Goal: Task Accomplishment & Management: Manage account settings

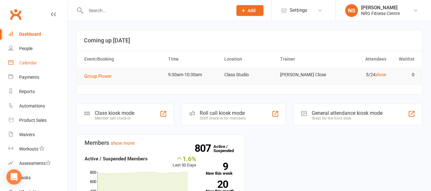
click at [49, 68] on link "Calendar" at bounding box center [37, 63] width 59 height 14
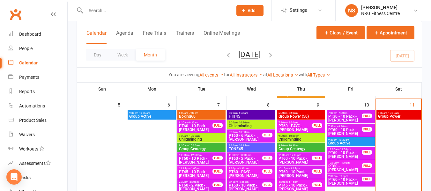
scroll to position [191, 0]
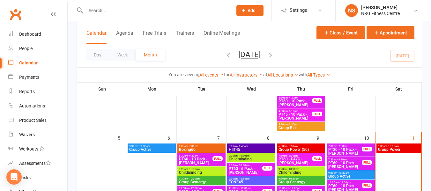
click at [401, 148] on span "Group Power" at bounding box center [399, 150] width 42 height 4
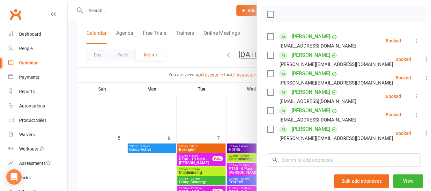
scroll to position [96, 0]
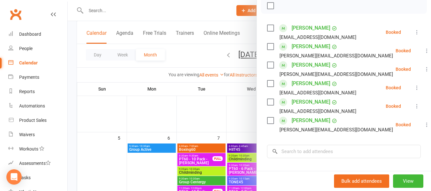
click at [269, 31] on label at bounding box center [270, 28] width 6 height 6
click at [267, 50] on label at bounding box center [270, 46] width 6 height 6
click at [268, 68] on label at bounding box center [270, 65] width 6 height 6
click at [271, 87] on label at bounding box center [270, 83] width 6 height 6
click at [271, 97] on div "charlie318@outlook.com" at bounding box center [313, 93] width 92 height 8
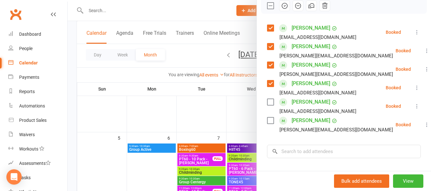
click at [267, 87] on label at bounding box center [270, 83] width 6 height 6
click at [269, 105] on label at bounding box center [270, 102] width 6 height 6
click at [268, 124] on label at bounding box center [270, 120] width 6 height 6
click at [268, 87] on label at bounding box center [270, 83] width 6 height 6
click at [284, 6] on icon "button" at bounding box center [284, 5] width 1 height 1
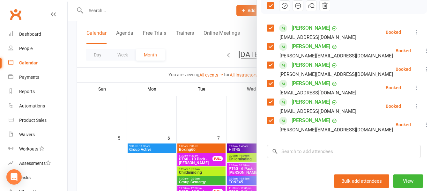
click at [203, 48] on div at bounding box center [249, 95] width 363 height 191
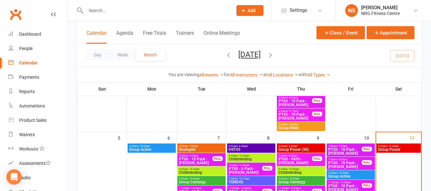
click at [390, 151] on span "Group Power" at bounding box center [399, 150] width 42 height 4
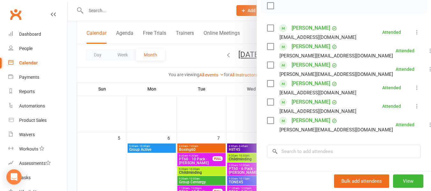
click at [119, 74] on div at bounding box center [249, 95] width 363 height 191
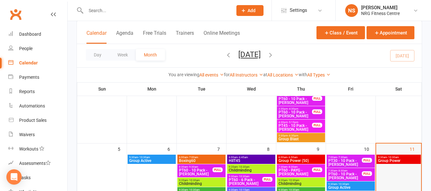
scroll to position [191, 0]
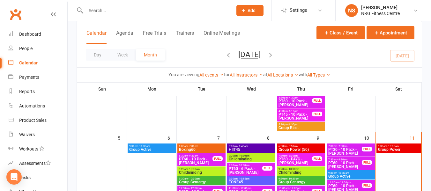
click at [305, 57] on div "Day Week Month October 2025 October 2025 Sun Mon Tue Wed Thu Fri Sat 28 29 30 0…" at bounding box center [249, 55] width 345 height 23
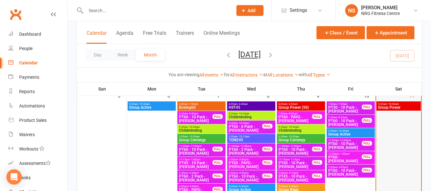
scroll to position [223, 0]
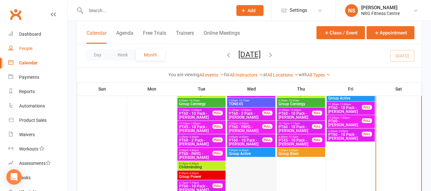
scroll to position [319, 0]
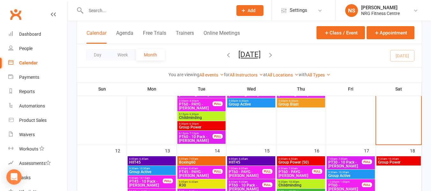
click at [210, 159] on span "6:00am - 7:00am" at bounding box center [202, 159] width 46 height 3
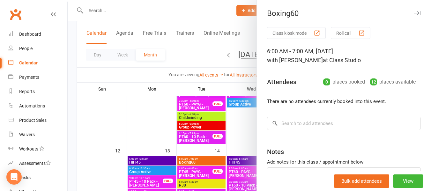
click at [185, 53] on div at bounding box center [249, 95] width 363 height 191
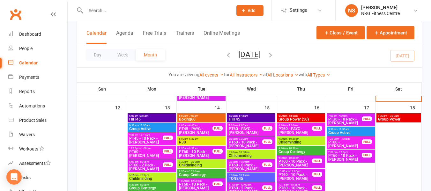
scroll to position [351, 0]
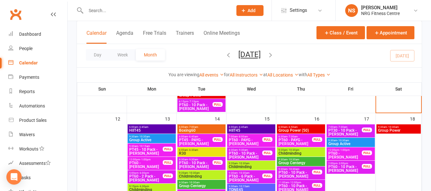
click at [203, 126] on span "6:00am - 7:00am" at bounding box center [202, 127] width 46 height 3
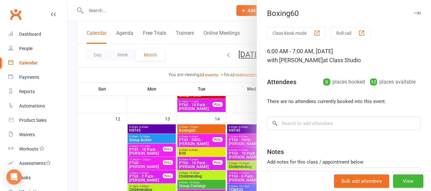
click at [178, 50] on div at bounding box center [249, 95] width 363 height 191
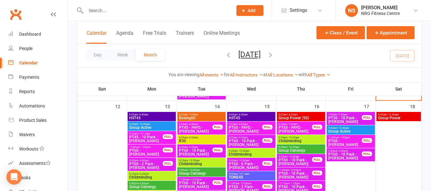
scroll to position [383, 0]
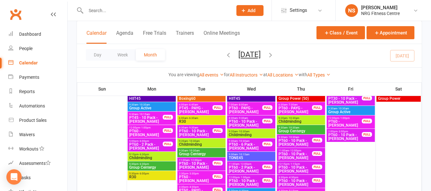
click at [149, 160] on span "Childminding" at bounding box center [152, 158] width 46 height 4
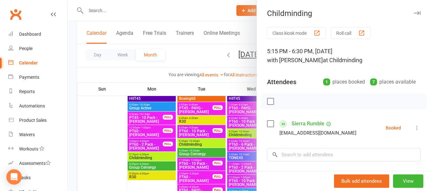
scroll to position [32, 0]
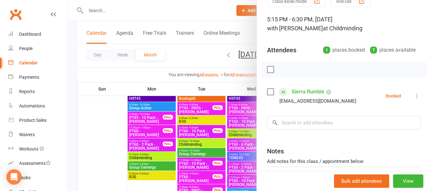
click at [137, 64] on div at bounding box center [249, 95] width 363 height 191
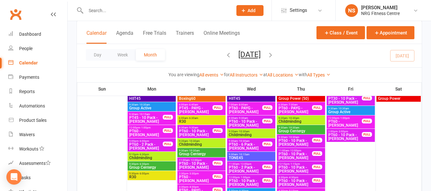
click at [154, 166] on span "Group Centergy" at bounding box center [152, 168] width 46 height 4
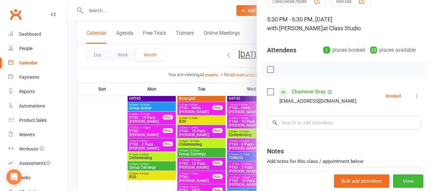
click at [143, 78] on div at bounding box center [249, 95] width 363 height 191
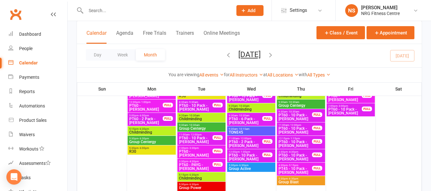
scroll to position [447, 0]
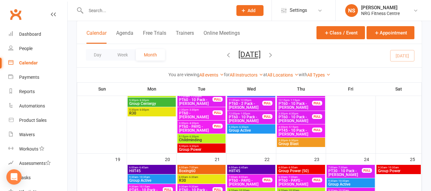
click at [151, 110] on span "5:30pm - 6:00pm" at bounding box center [152, 109] width 46 height 3
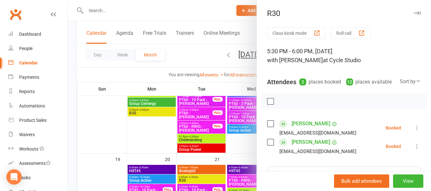
click at [151, 71] on div at bounding box center [249, 95] width 363 height 191
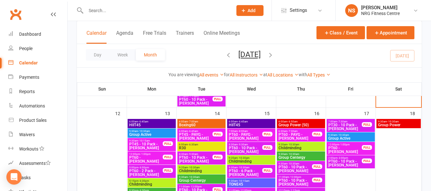
scroll to position [351, 0]
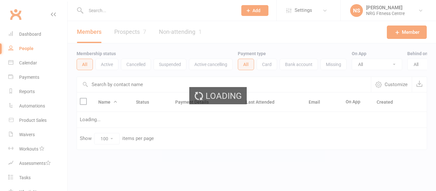
select select "100"
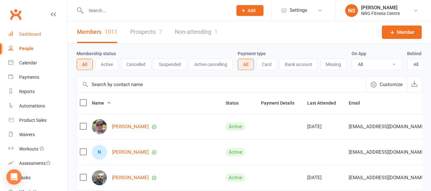
click at [49, 36] on link "Dashboard" at bounding box center [37, 34] width 59 height 14
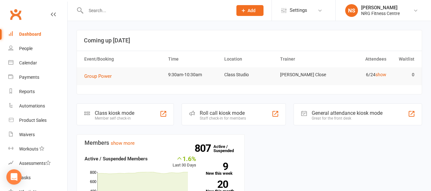
scroll to position [64, 0]
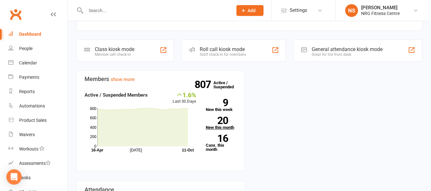
click at [221, 123] on strong "20" at bounding box center [217, 121] width 22 height 10
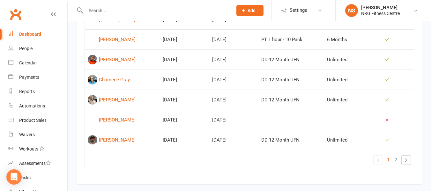
scroll to position [461, 0]
click at [124, 121] on div "[PERSON_NAME]" at bounding box center [117, 120] width 37 height 10
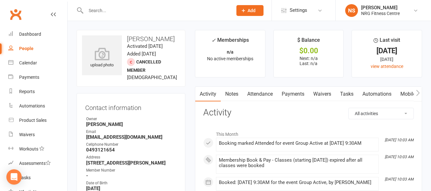
click at [259, 96] on link "Attendance" at bounding box center [260, 94] width 34 height 15
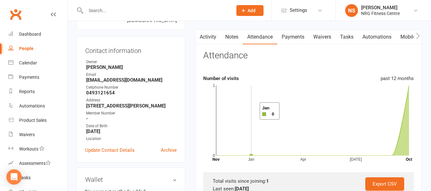
scroll to position [64, 0]
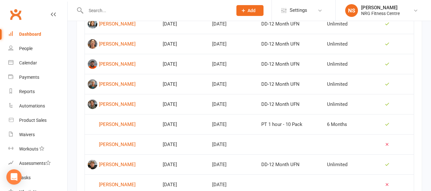
scroll to position [302, 0]
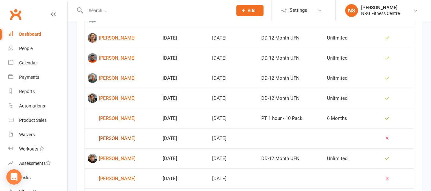
click at [107, 137] on div "[PERSON_NAME]" at bounding box center [117, 139] width 37 height 10
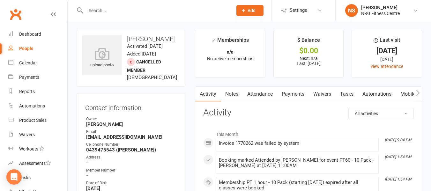
click at [237, 97] on link "Notes" at bounding box center [232, 94] width 22 height 15
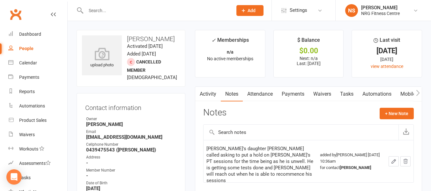
click at [257, 93] on link "Attendance" at bounding box center [260, 94] width 34 height 15
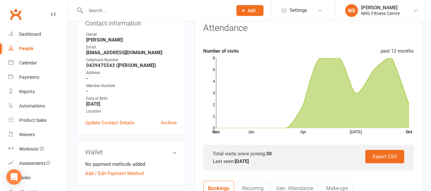
scroll to position [96, 0]
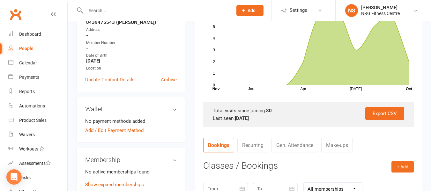
click at [258, 147] on link "Recurring" at bounding box center [252, 145] width 31 height 15
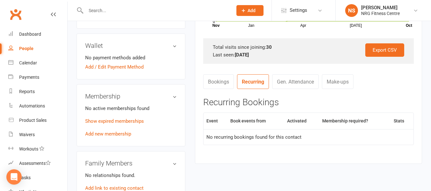
scroll to position [191, 0]
click at [216, 76] on link "Bookings" at bounding box center [218, 81] width 31 height 15
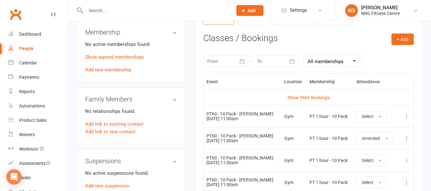
scroll to position [213, 0]
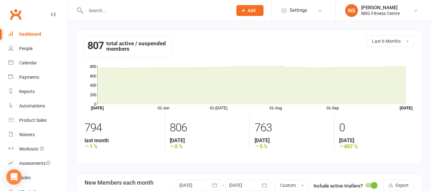
click at [41, 37] on link "Dashboard" at bounding box center [37, 34] width 59 height 14
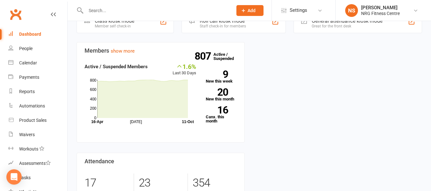
scroll to position [96, 0]
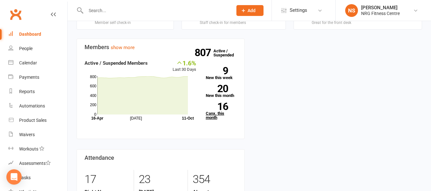
click at [212, 110] on strong "16" at bounding box center [217, 107] width 22 height 10
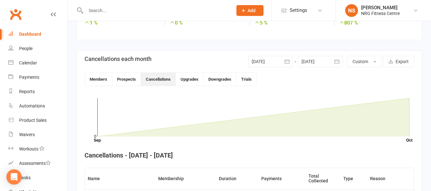
scroll to position [110, 0]
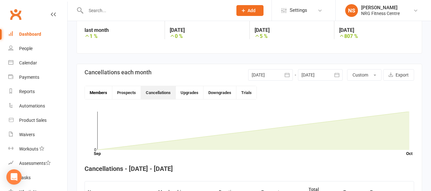
click at [99, 90] on button "Members" at bounding box center [98, 92] width 27 height 13
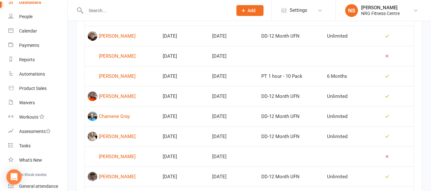
scroll to position [440, 0]
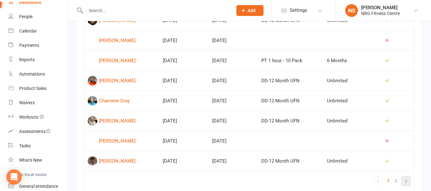
click at [406, 179] on link "»" at bounding box center [406, 181] width 9 height 9
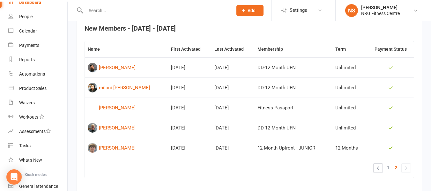
scroll to position [241, 0]
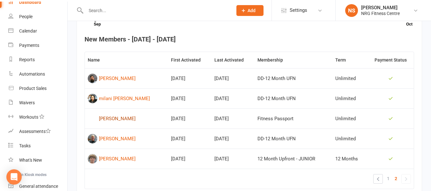
click at [123, 118] on div "[PERSON_NAME]" at bounding box center [117, 119] width 37 height 10
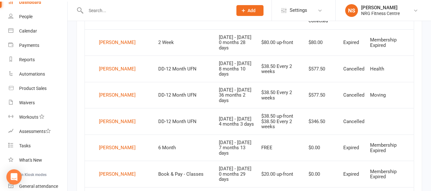
scroll to position [124, 0]
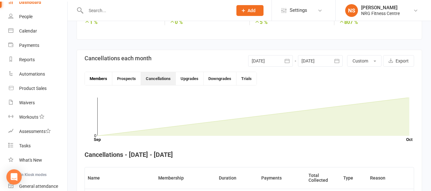
click at [102, 75] on button "Members" at bounding box center [98, 78] width 27 height 13
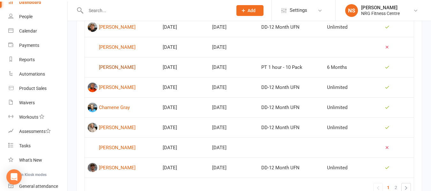
scroll to position [443, 0]
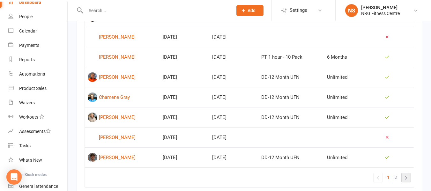
click at [408, 178] on link "»" at bounding box center [406, 177] width 9 height 9
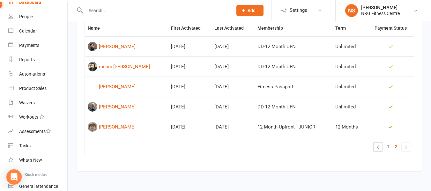
scroll to position [273, 0]
click at [101, 108] on div "[PERSON_NAME]" at bounding box center [117, 107] width 37 height 10
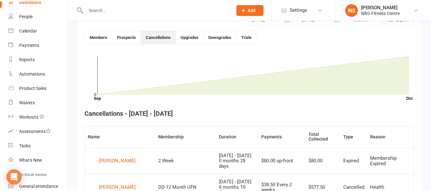
scroll to position [174, 0]
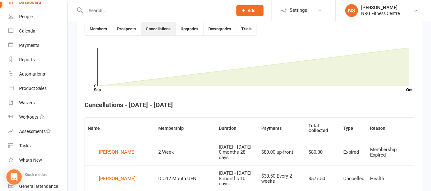
click at [121, 12] on input "text" at bounding box center [156, 10] width 144 height 9
paste input "[PERSON_NAME]"
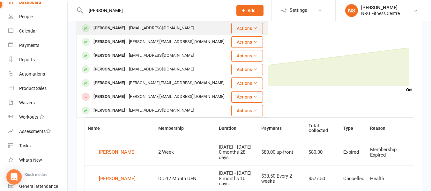
type input "[PERSON_NAME]"
click at [121, 28] on div "[PERSON_NAME]" at bounding box center [109, 28] width 35 height 9
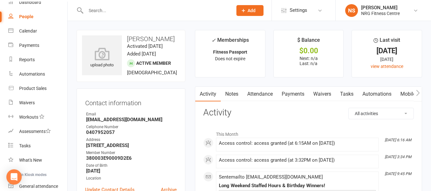
click at [48, 18] on link "People" at bounding box center [37, 17] width 59 height 14
select select "100"
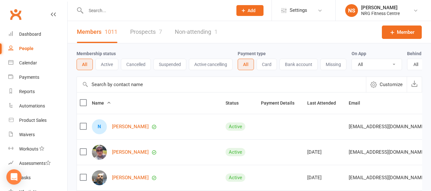
click at [101, 10] on input "text" at bounding box center [156, 10] width 144 height 9
paste input "[PERSON_NAME]"
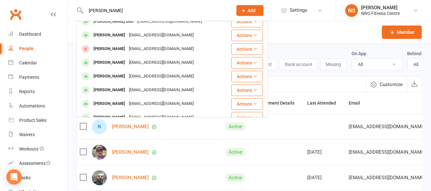
scroll to position [128, 0]
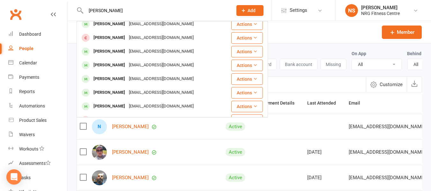
type input "[PERSON_NAME]"
click at [288, 33] on div "Members 1011 Prospects 7 Non-attending 1 Member" at bounding box center [249, 32] width 363 height 22
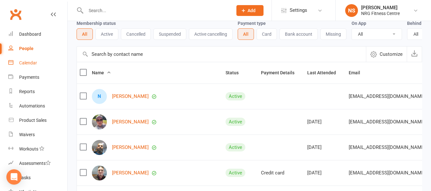
scroll to position [0, 0]
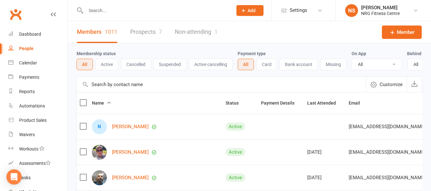
click at [42, 52] on link "People" at bounding box center [37, 48] width 59 height 14
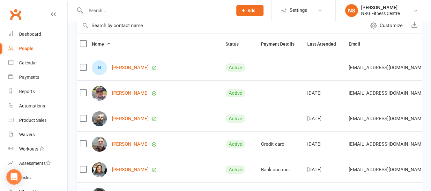
scroll to position [64, 0]
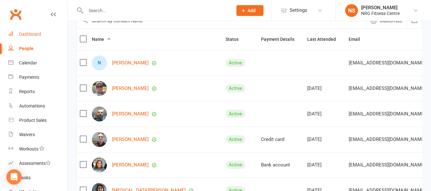
click at [28, 32] on div "Dashboard" at bounding box center [30, 34] width 22 height 5
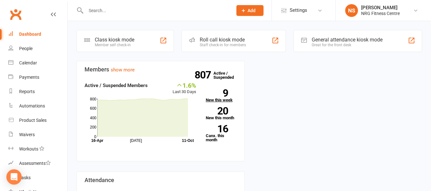
click at [224, 93] on strong "9" at bounding box center [217, 93] width 22 height 10
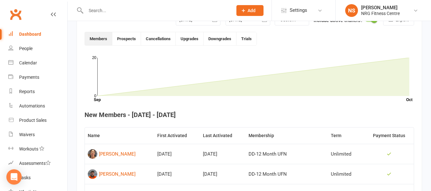
scroll to position [174, 0]
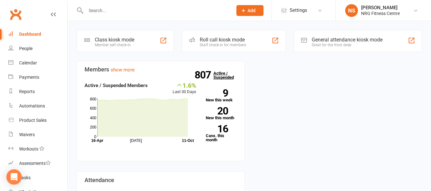
click at [217, 78] on link "807 Active / Suspended" at bounding box center [227, 75] width 28 height 18
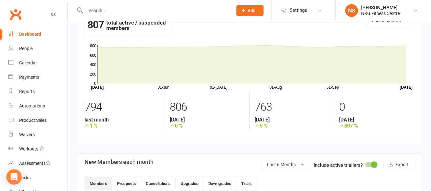
scroll to position [32, 0]
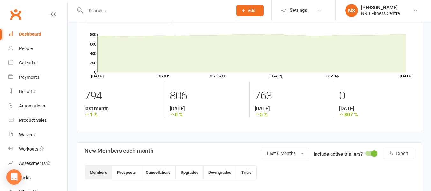
click at [368, 155] on div at bounding box center [370, 153] width 11 height 4
click at [365, 152] on input "checkbox" at bounding box center [365, 152] width 0 height 0
click at [368, 155] on span at bounding box center [367, 153] width 6 height 6
click at [365, 152] on input "checkbox" at bounding box center [365, 152] width 0 height 0
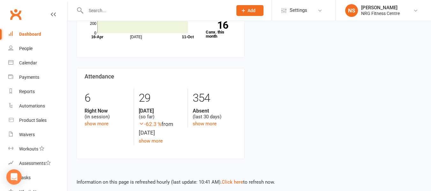
scroll to position [108, 0]
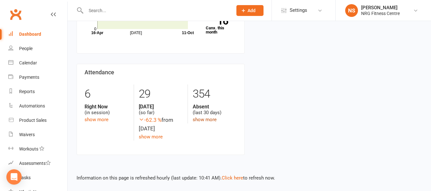
click at [204, 121] on link "show more" at bounding box center [205, 120] width 24 height 6
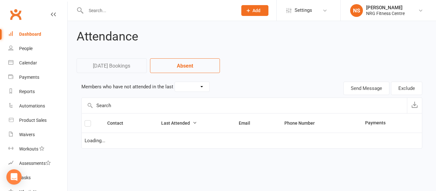
select select "30"
click at [181, 72] on link "Absent" at bounding box center [185, 65] width 70 height 15
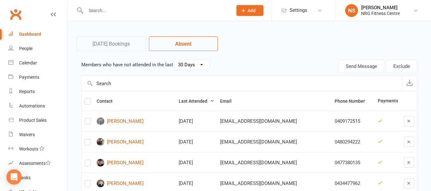
scroll to position [32, 0]
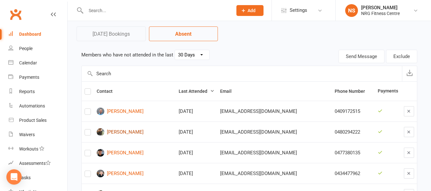
click at [129, 132] on link "[PERSON_NAME]" at bounding box center [135, 132] width 76 height 8
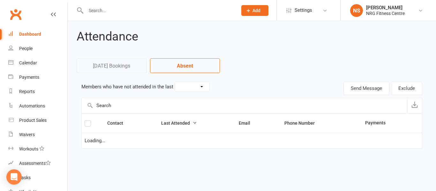
select select "30"
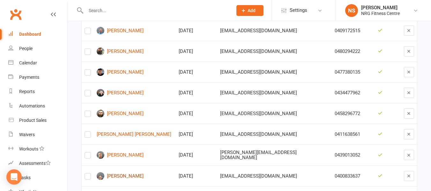
scroll to position [128, 0]
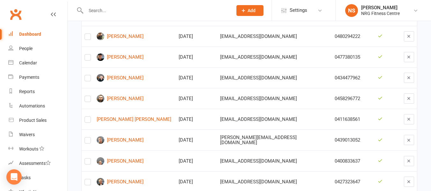
click at [109, 12] on input "text" at bounding box center [156, 10] width 144 height 9
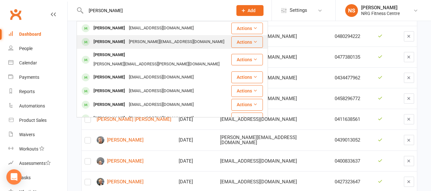
type input "[PERSON_NAME]"
click at [146, 42] on div "[PERSON_NAME][EMAIL_ADDRESS][DOMAIN_NAME]" at bounding box center [176, 41] width 99 height 9
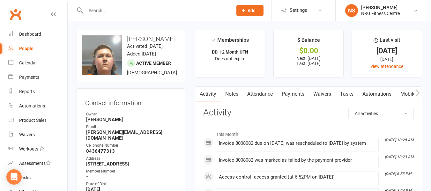
click at [291, 97] on link "Payments" at bounding box center [293, 94] width 32 height 15
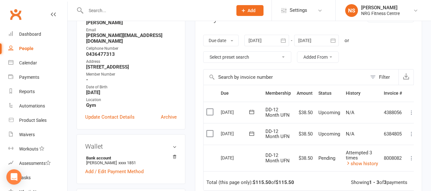
scroll to position [128, 0]
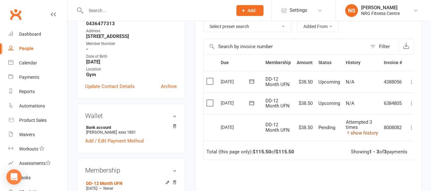
click at [369, 135] on link "show history" at bounding box center [362, 133] width 32 height 6
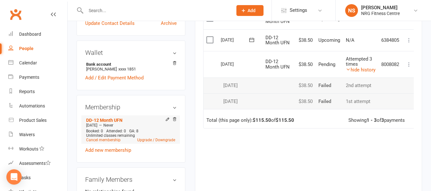
scroll to position [191, 0]
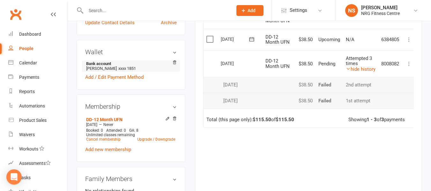
click at [127, 71] on span "xxxx 1851" at bounding box center [127, 68] width 18 height 5
click at [176, 65] on icon at bounding box center [174, 62] width 4 height 4
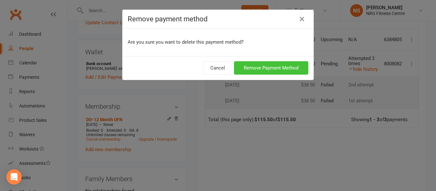
click at [266, 70] on button "Remove Payment Method" at bounding box center [271, 67] width 74 height 13
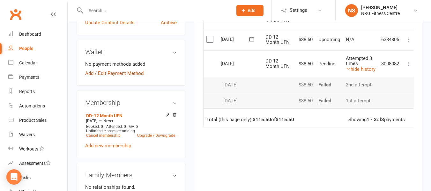
click at [105, 77] on link "Add / Edit Payment Method" at bounding box center [114, 74] width 58 height 8
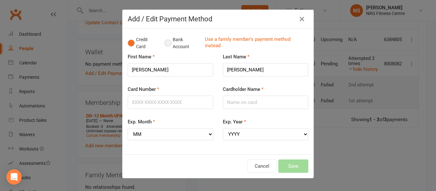
click at [168, 38] on button "Bank Account" at bounding box center [181, 42] width 35 height 19
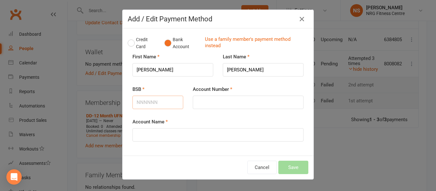
click at [154, 105] on input "BSB" at bounding box center [157, 102] width 51 height 13
type input "062630"
click at [202, 99] on input "Account Number" at bounding box center [248, 102] width 111 height 13
type input "10231851"
click at [213, 136] on input "Account Name" at bounding box center [217, 134] width 171 height 13
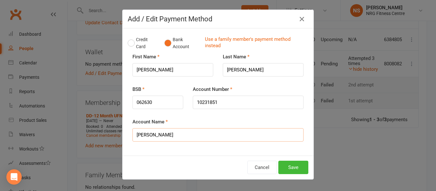
type input "[PERSON_NAME]"
click at [290, 166] on button "Save" at bounding box center [293, 167] width 30 height 13
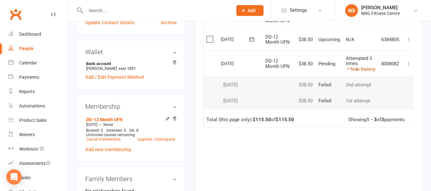
click at [366, 70] on link "hide history" at bounding box center [361, 69] width 30 height 6
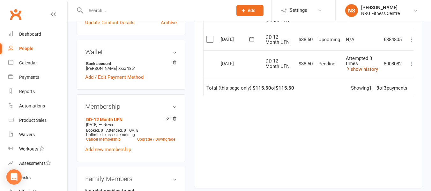
click at [366, 70] on link "show history" at bounding box center [362, 69] width 32 height 6
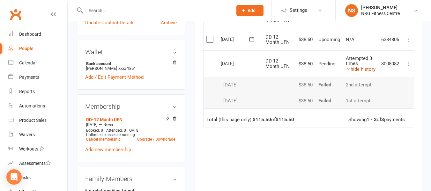
click at [366, 70] on link "hide history" at bounding box center [361, 69] width 30 height 6
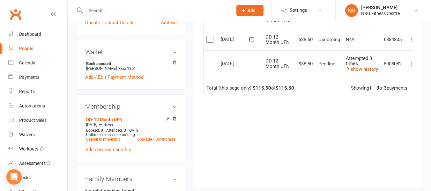
click at [366, 70] on link "show history" at bounding box center [362, 69] width 32 height 6
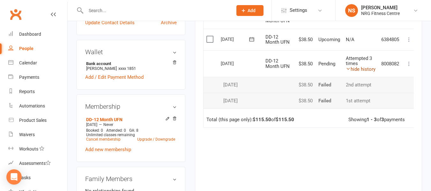
click at [366, 70] on link "hide history" at bounding box center [361, 69] width 30 height 6
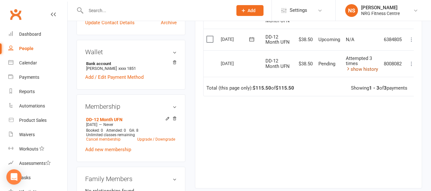
click at [366, 70] on link "show history" at bounding box center [362, 69] width 32 height 6
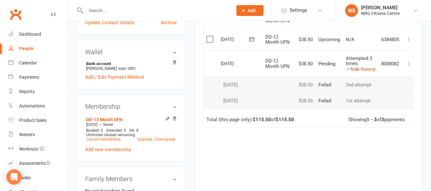
click at [366, 70] on link "hide history" at bounding box center [361, 69] width 30 height 6
